Goal: Task Accomplishment & Management: Manage account settings

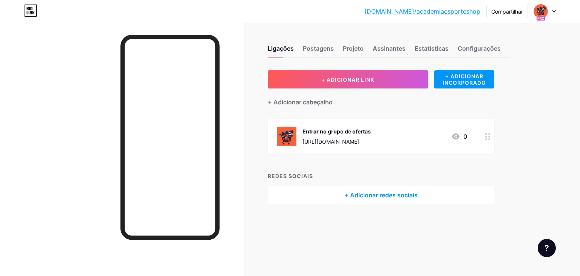
click at [352, 138] on font "[URL][DOMAIN_NAME]" at bounding box center [330, 141] width 57 height 6
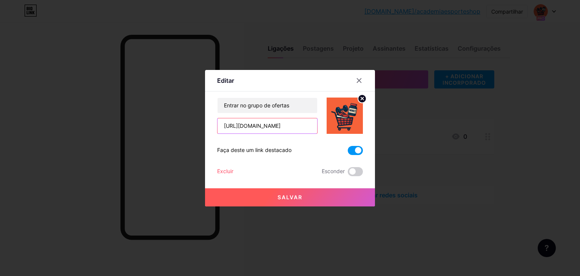
click at [284, 125] on input "[URL][DOMAIN_NAME]" at bounding box center [267, 125] width 100 height 15
paste input "[URL][DOMAIN_NAME]"
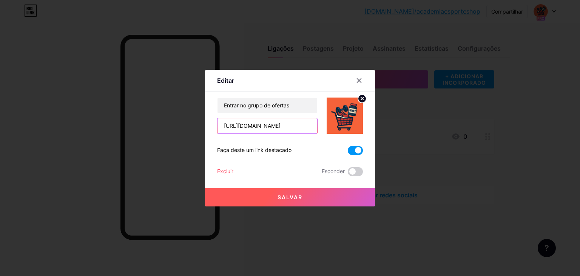
type input "[URL][DOMAIN_NAME]"
click at [278, 194] on font "Salvar" at bounding box center [290, 197] width 25 height 6
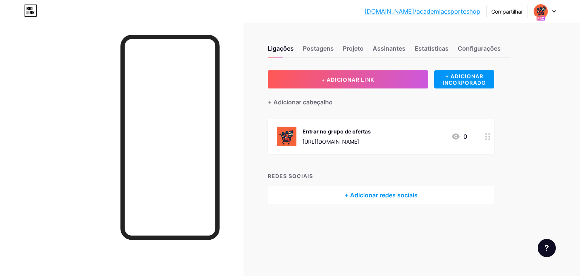
click at [371, 144] on div "[URL][DOMAIN_NAME]" at bounding box center [336, 141] width 68 height 8
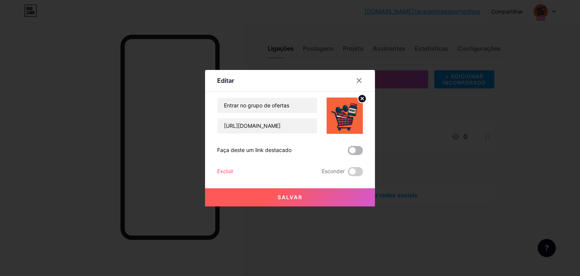
click at [356, 150] on span at bounding box center [355, 150] width 15 height 9
click at [348, 152] on input "checkbox" at bounding box center [348, 152] width 0 height 0
click at [309, 195] on button "Salvar" at bounding box center [290, 197] width 170 height 18
